Goal: Task Accomplishment & Management: Complete application form

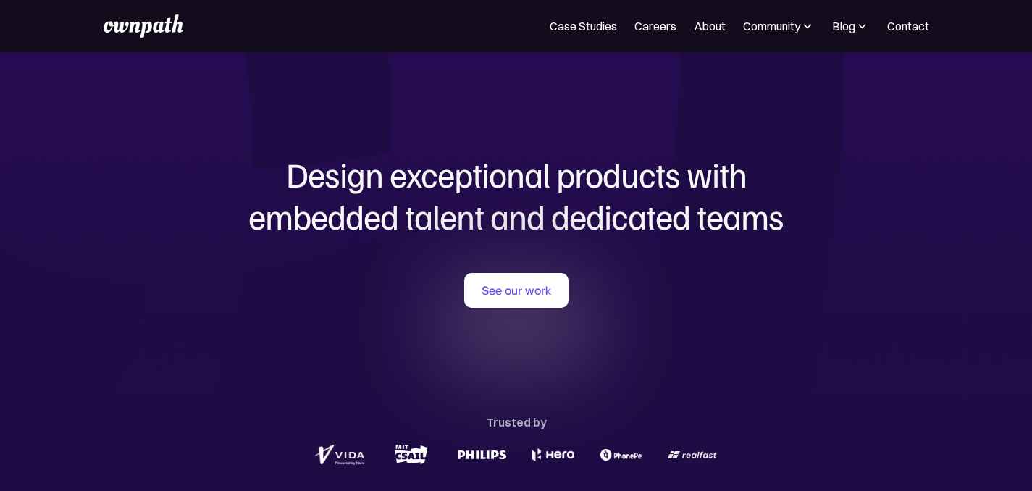
click at [647, 12] on div "Case Studies Careers About Community Events Resources Design Residency Work on …" at bounding box center [516, 26] width 1032 height 52
click at [639, 31] on link "Careers" at bounding box center [655, 25] width 42 height 17
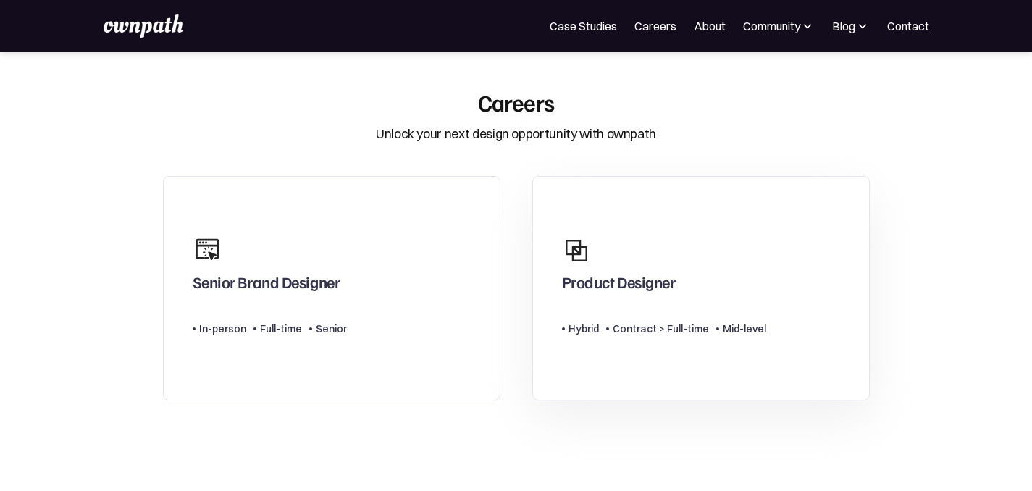
click at [665, 284] on div "Product Designer" at bounding box center [619, 285] width 114 height 26
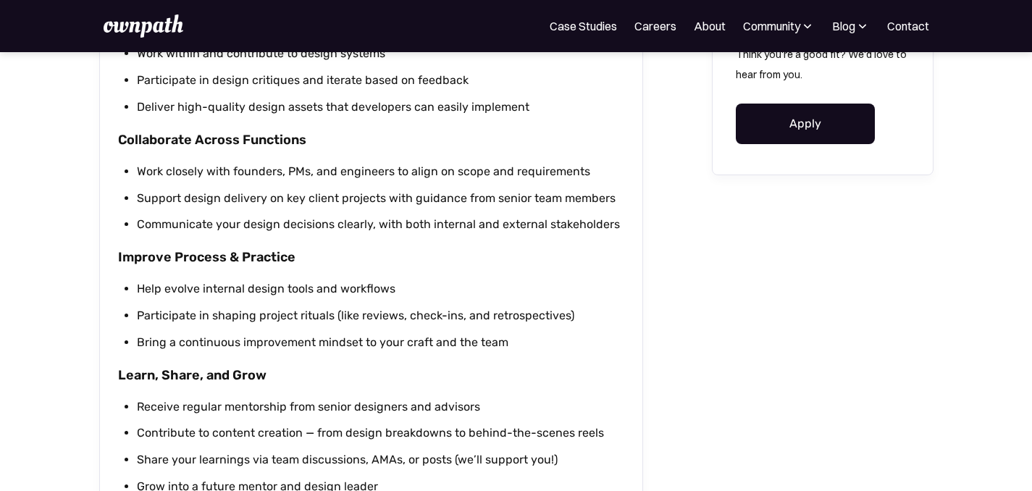
scroll to position [939, 0]
